Goal: Task Accomplishment & Management: Manage account settings

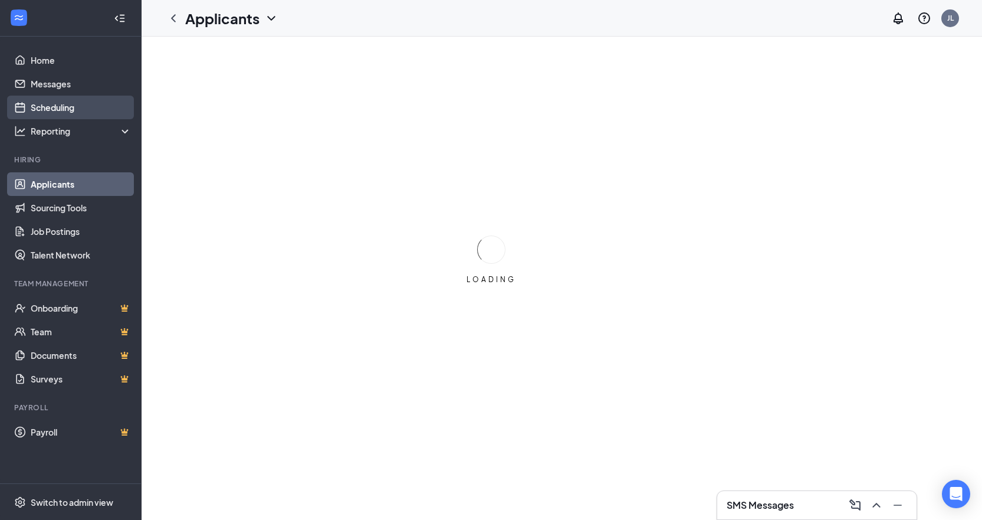
click at [45, 104] on link "Scheduling" at bounding box center [81, 108] width 101 height 24
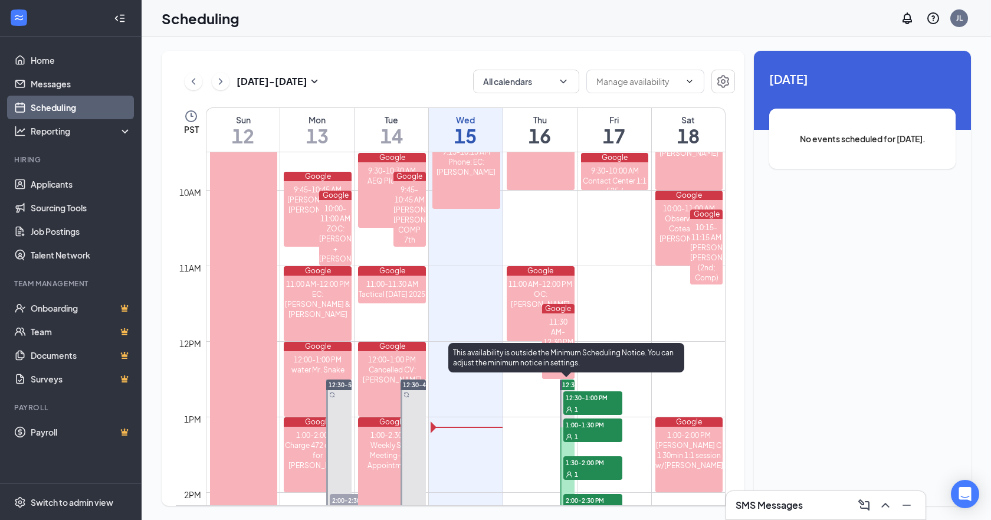
scroll to position [855, 0]
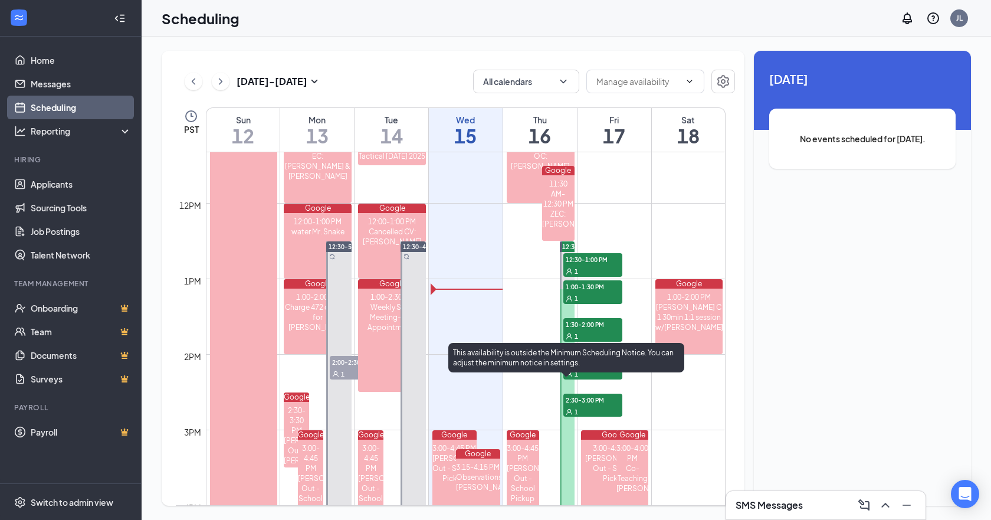
click at [607, 408] on div "1" at bounding box center [592, 411] width 59 height 12
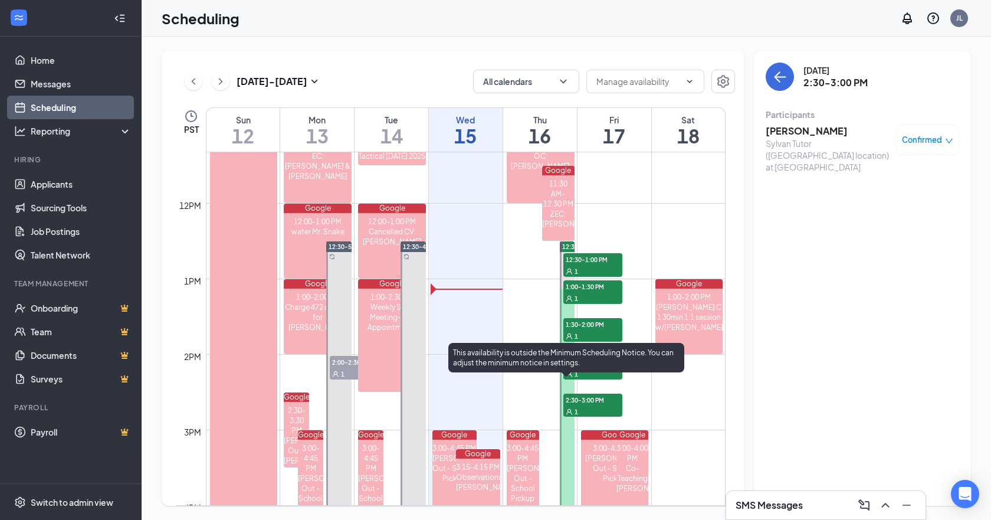
click at [607, 408] on div "1" at bounding box center [592, 411] width 59 height 12
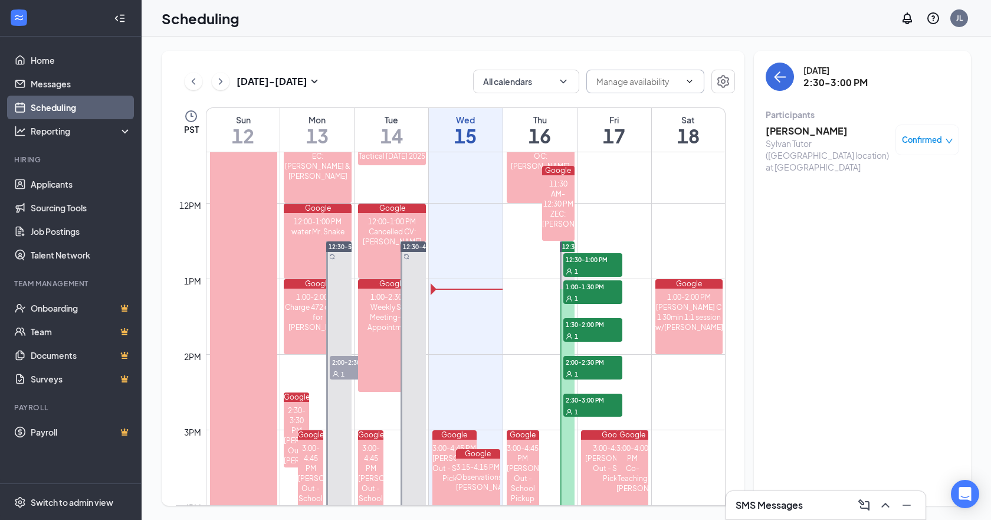
click at [667, 85] on input "text" at bounding box center [638, 81] width 84 height 13
click at [663, 103] on div "Delete all availability" at bounding box center [644, 103] width 77 height 13
type input "Delete all availability"
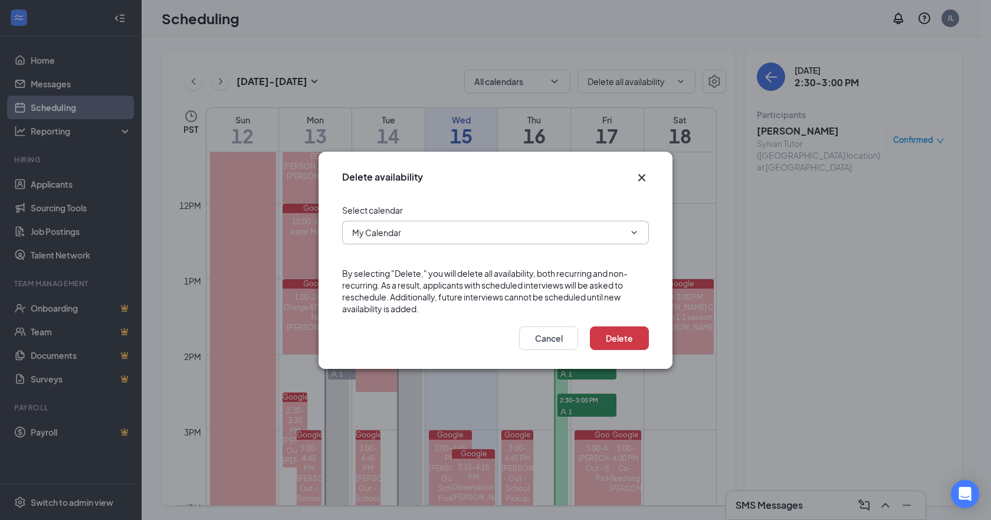
click at [608, 244] on span "My Calendar" at bounding box center [495, 233] width 307 height 24
click at [617, 235] on input "My Calendar" at bounding box center [488, 232] width 273 height 13
click at [558, 337] on button "Cancel" at bounding box center [548, 338] width 59 height 24
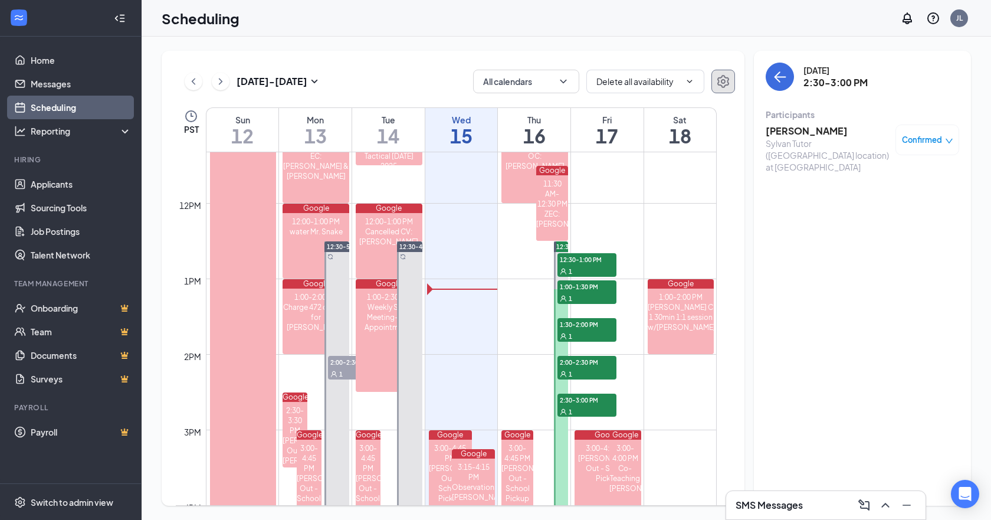
click at [719, 81] on icon "Settings" at bounding box center [723, 81] width 12 height 13
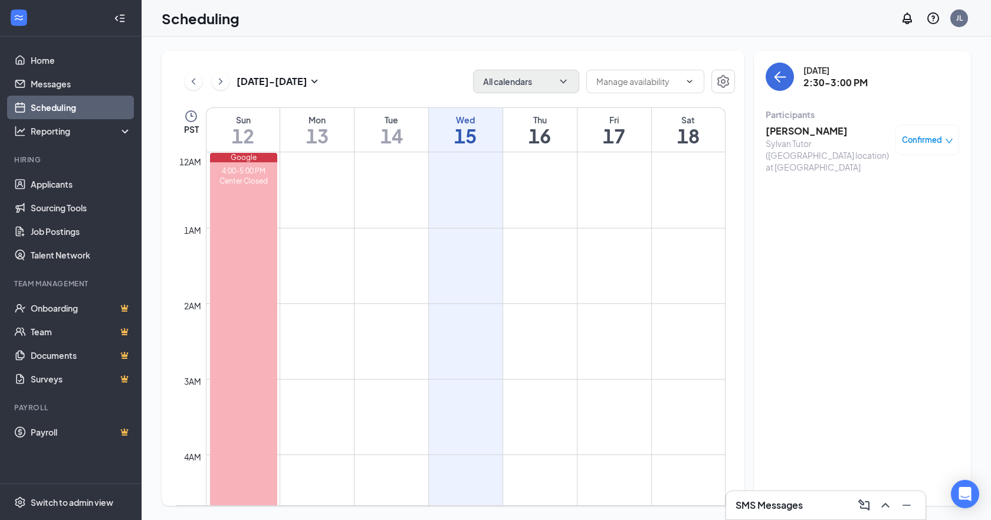
scroll to position [580, 0]
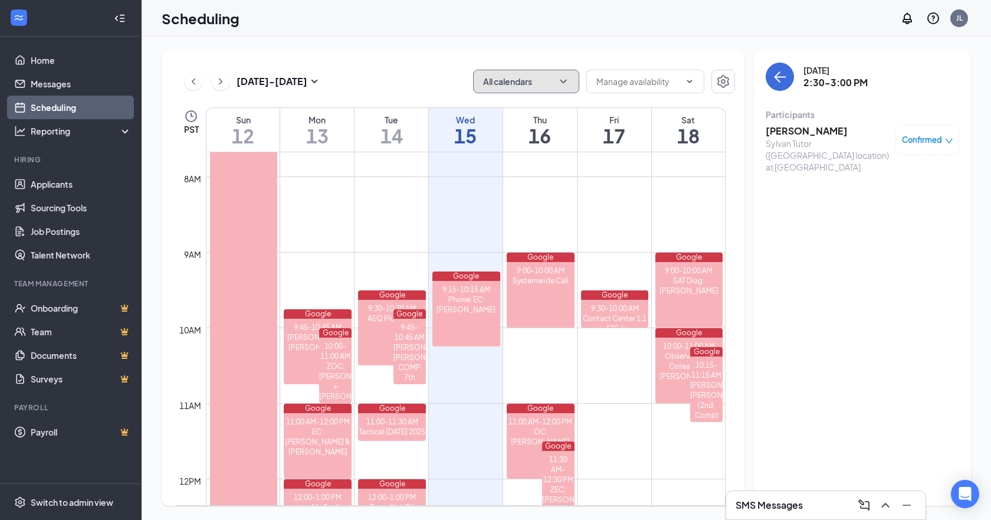
click at [533, 86] on button "All calendars" at bounding box center [526, 82] width 106 height 24
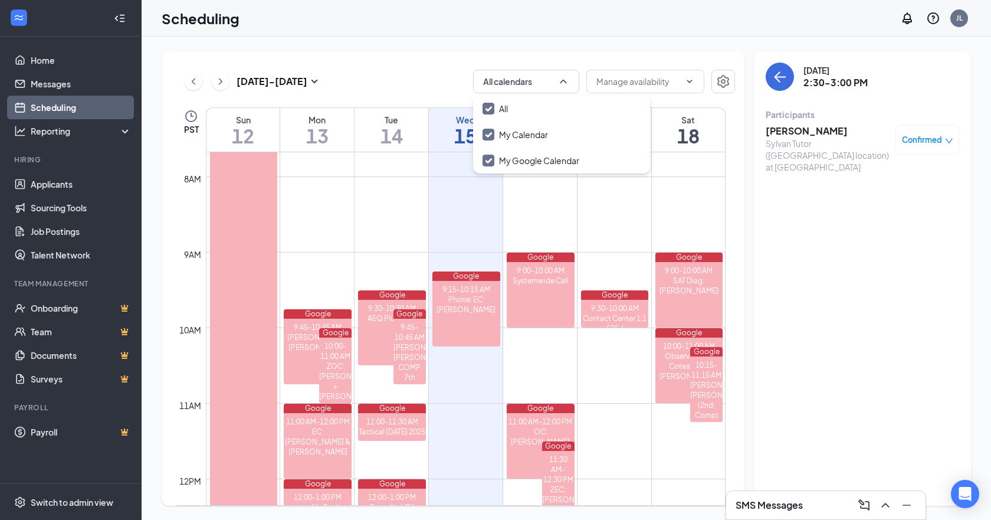
click at [550, 44] on div "[DATE] - [DATE] All calendars PST Sun 12 Mon 13 Tue 14 Wed 15 Thu 16 Fri 17 Sat…" at bounding box center [567, 278] width 850 height 483
click at [697, 86] on span at bounding box center [645, 82] width 118 height 24
click at [686, 76] on span at bounding box center [645, 82] width 118 height 24
click at [680, 83] on input "text" at bounding box center [638, 81] width 84 height 13
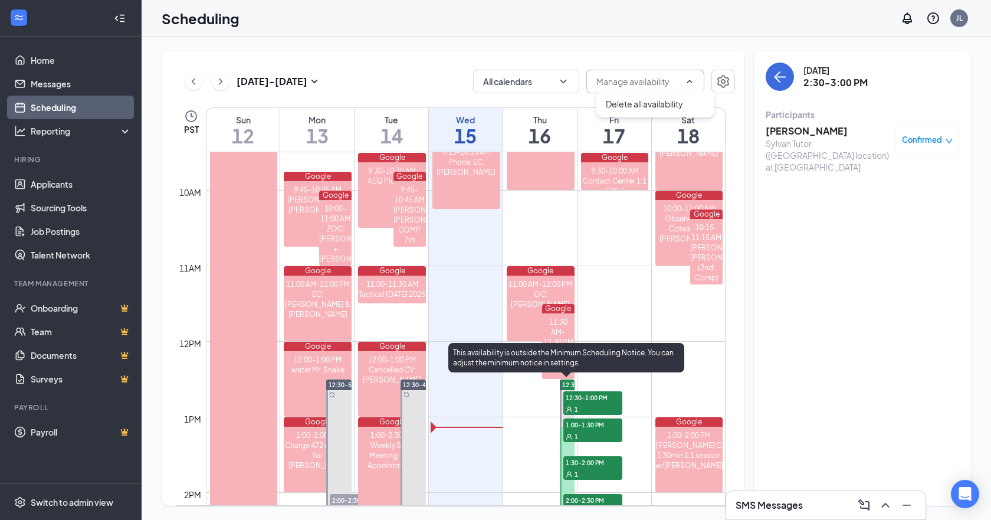
scroll to position [993, 0]
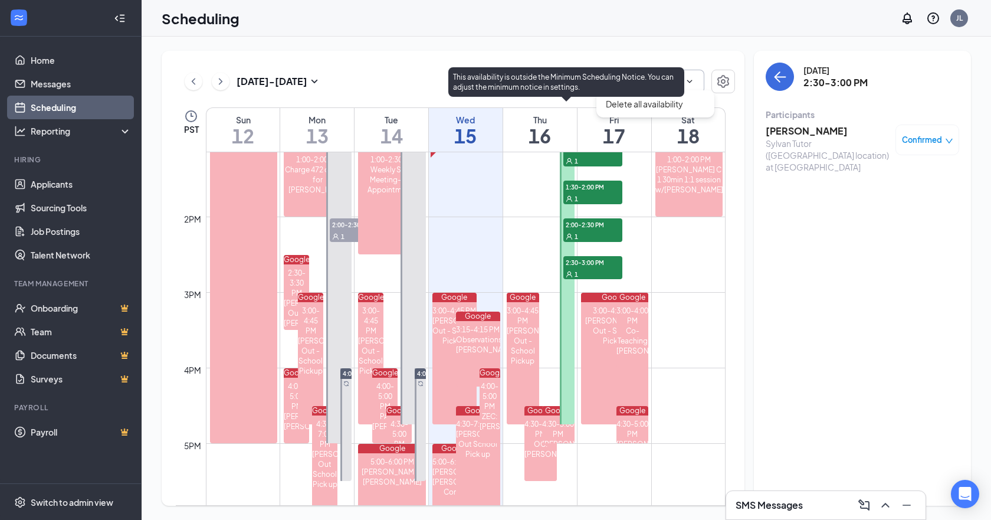
click at [595, 252] on td at bounding box center [466, 244] width 520 height 19
click at [595, 268] on div "1" at bounding box center [592, 274] width 59 height 12
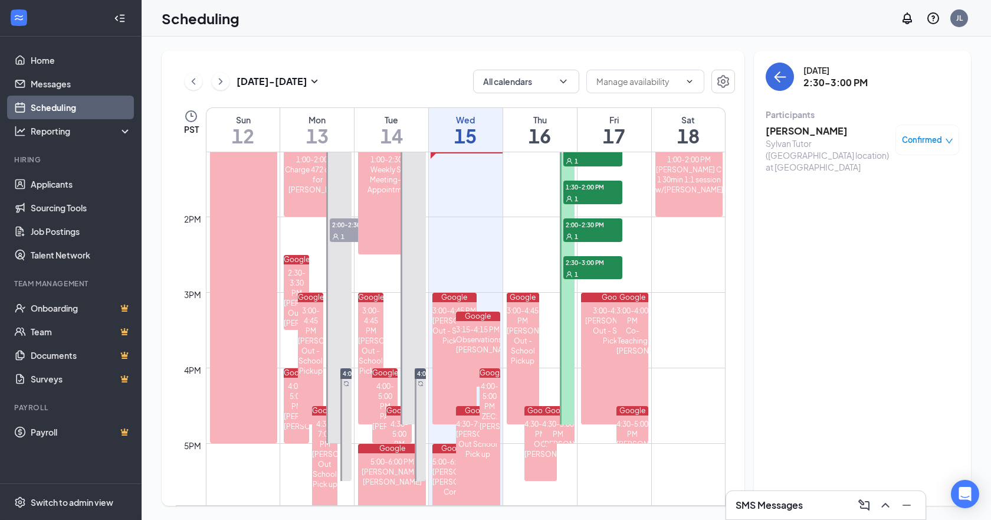
click at [568, 306] on link "12:30-4:45 PM 12:30-1:00 PM 1 1:00-1:30 PM 1 1:30-2:00 PM 1 2:00-2:30 PM 1 2:30…" at bounding box center [567, 263] width 18 height 321
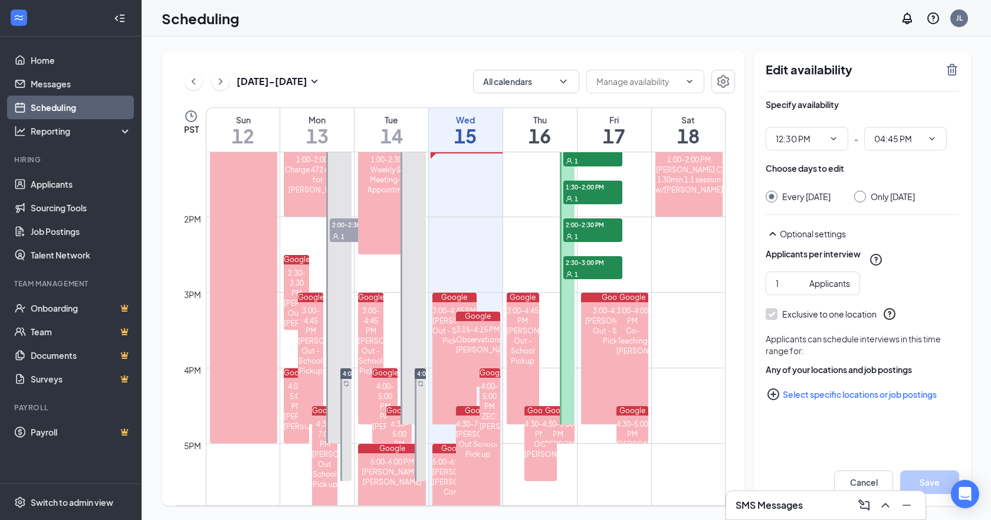
click at [568, 306] on link "12:30-4:45 PM 12:30-1:00 PM 1 1:00-1:30 PM 1 1:30-2:00 PM 1 2:00-2:30 PM 1 2:30…" at bounding box center [567, 263] width 18 height 321
click at [893, 136] on input "04:45 PM" at bounding box center [898, 138] width 48 height 13
click at [809, 138] on input "12:30 PM" at bounding box center [800, 138] width 48 height 13
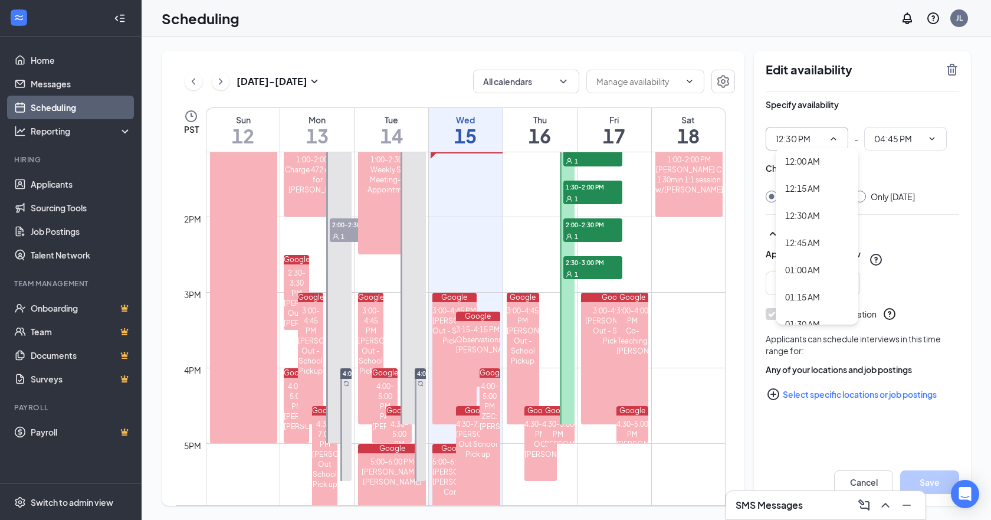
click at [807, 133] on input "12:30 PM" at bounding box center [800, 138] width 48 height 13
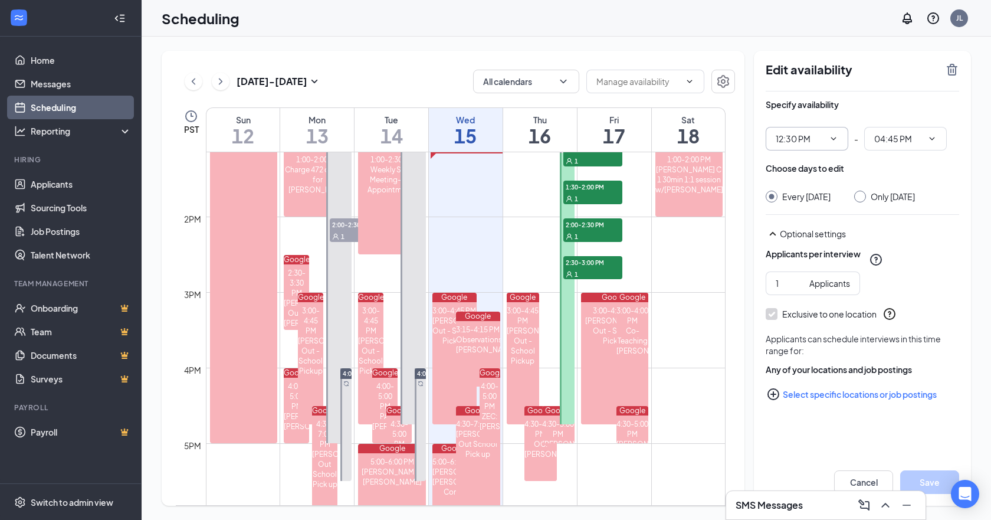
click at [809, 141] on input "12:30 PM" at bounding box center [800, 138] width 48 height 13
click at [802, 174] on div "11:30 AM" at bounding box center [802, 170] width 35 height 13
type input "11:30 AM"
click at [909, 137] on input "03:45 PM" at bounding box center [898, 138] width 48 height 13
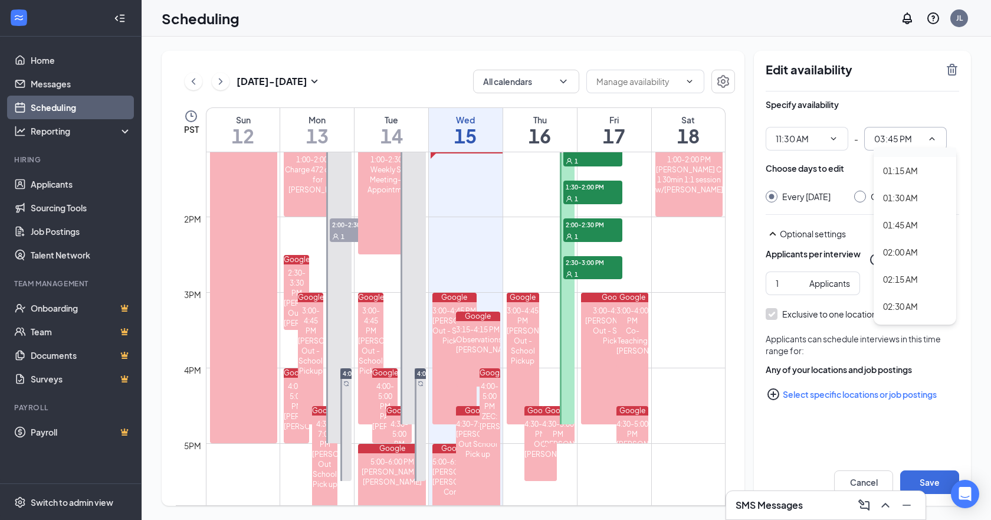
scroll to position [137, 0]
click at [909, 158] on div "01:30 AM" at bounding box center [900, 159] width 35 height 13
click at [929, 481] on button "Save" at bounding box center [929, 482] width 59 height 24
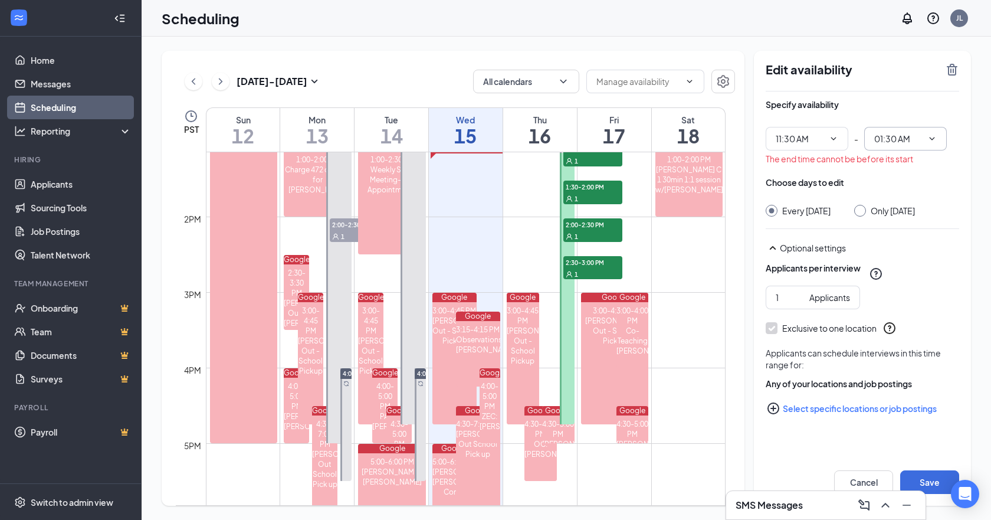
click at [906, 137] on input "01:30 AM" at bounding box center [898, 138] width 48 height 13
click at [907, 189] on div "01:30 PM" at bounding box center [900, 188] width 35 height 13
type input "01:30 PM"
click at [925, 480] on button "Save" at bounding box center [929, 482] width 59 height 24
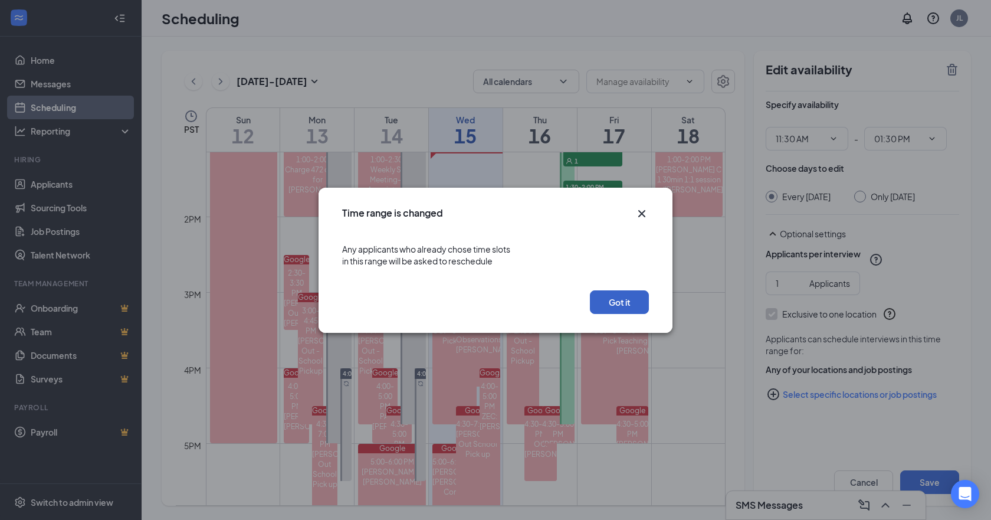
click at [633, 301] on button "Got it" at bounding box center [619, 302] width 59 height 24
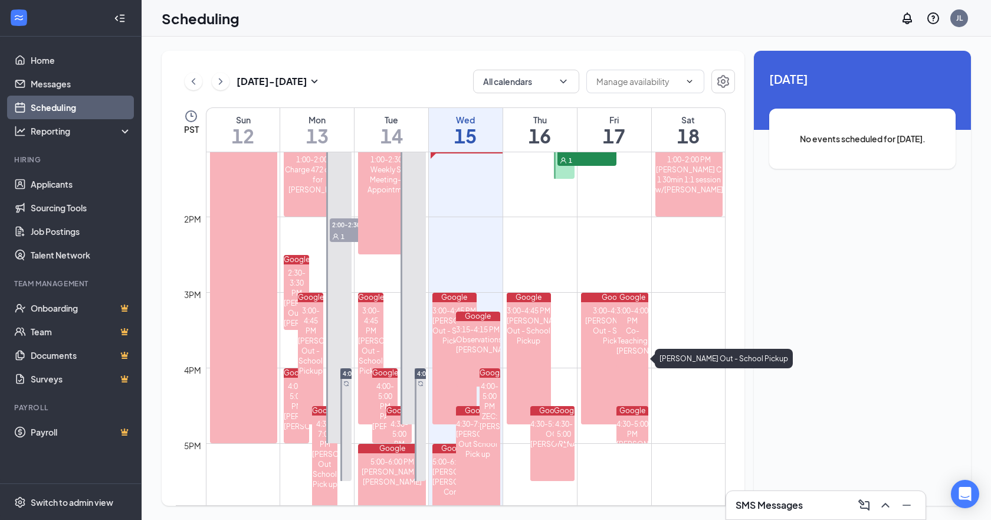
scroll to position [855, 0]
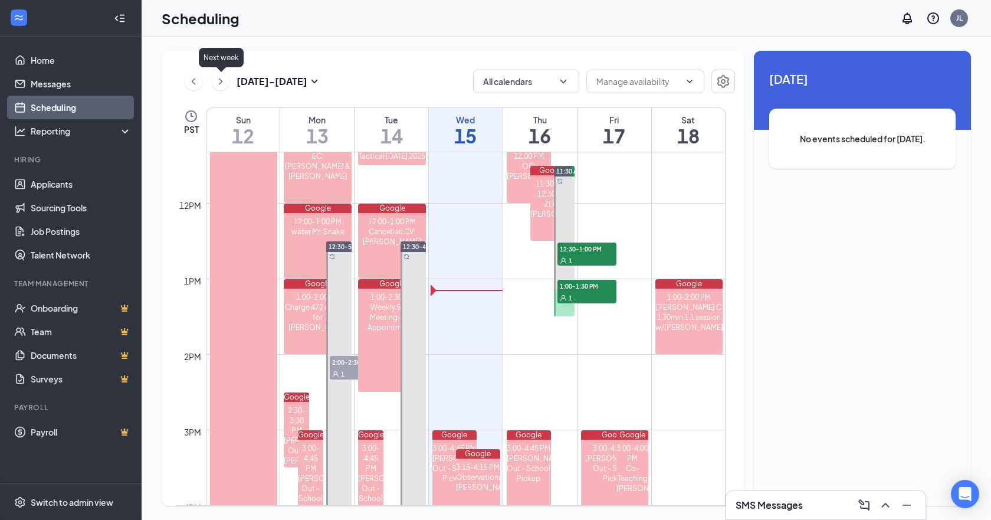
click at [223, 83] on icon "ChevronRight" at bounding box center [221, 81] width 12 height 14
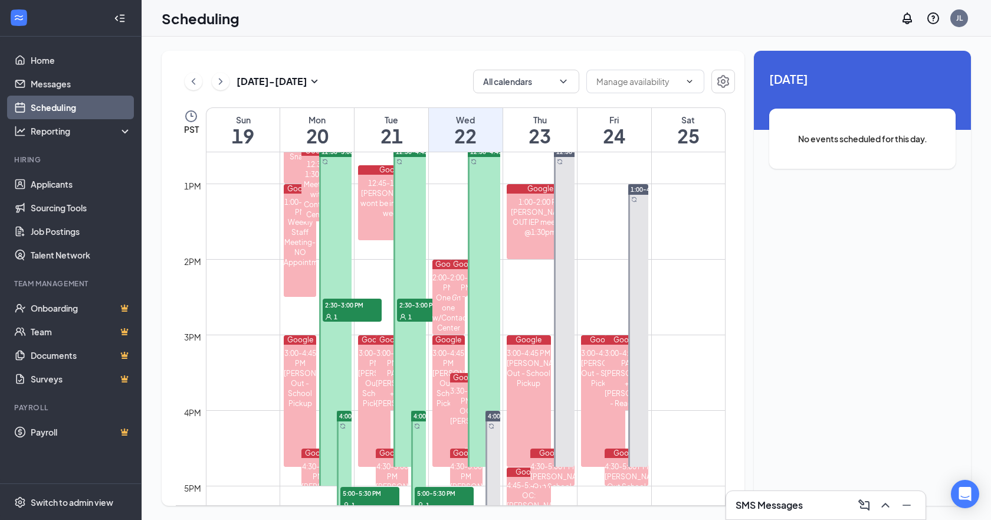
scroll to position [993, 0]
